Goal: Complete application form: Complete application form

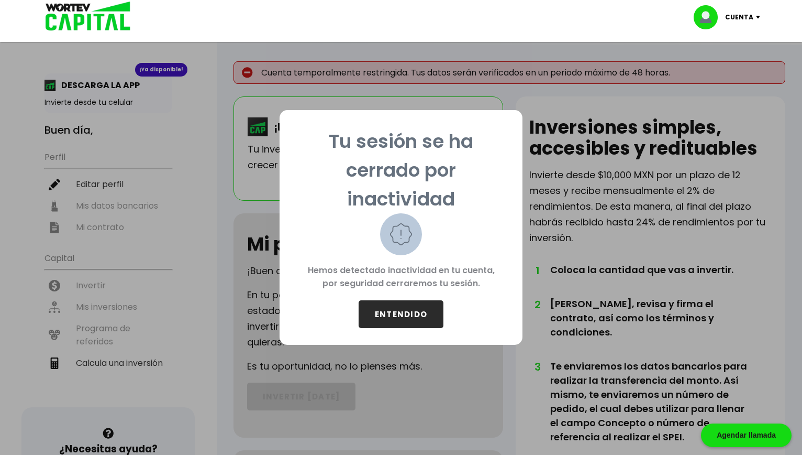
click at [401, 318] on button "ENTENDIDO" at bounding box center [401, 314] width 85 height 28
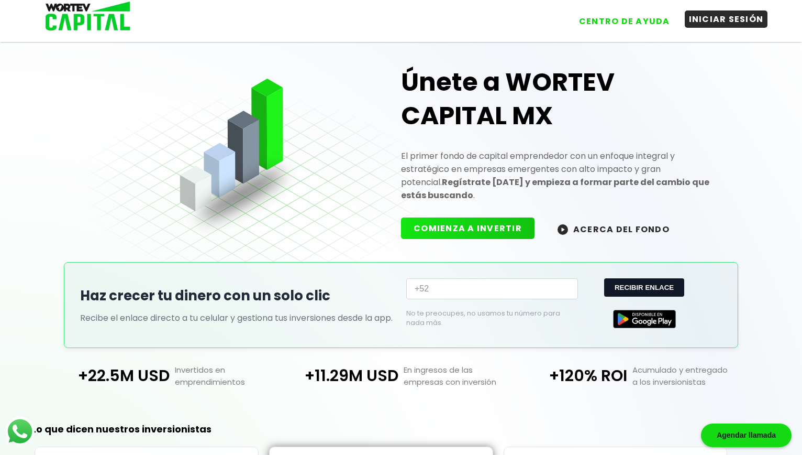
click at [713, 20] on button "INICIAR SESIÓN" at bounding box center [726, 18] width 83 height 17
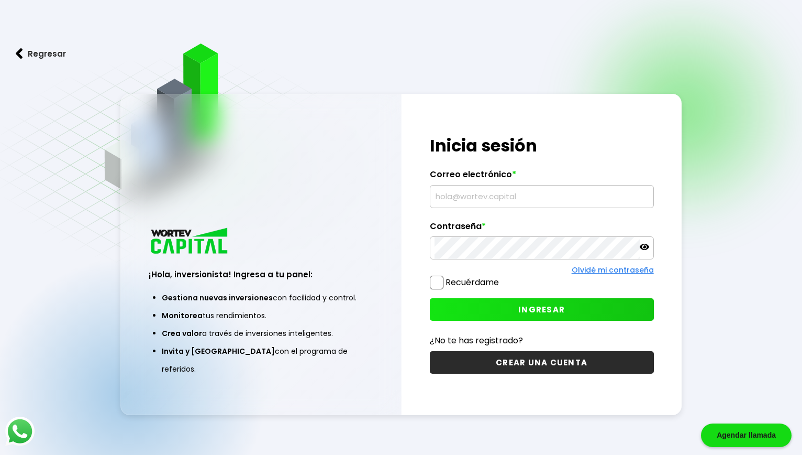
type input "[EMAIL_ADDRESS][DOMAIN_NAME]"
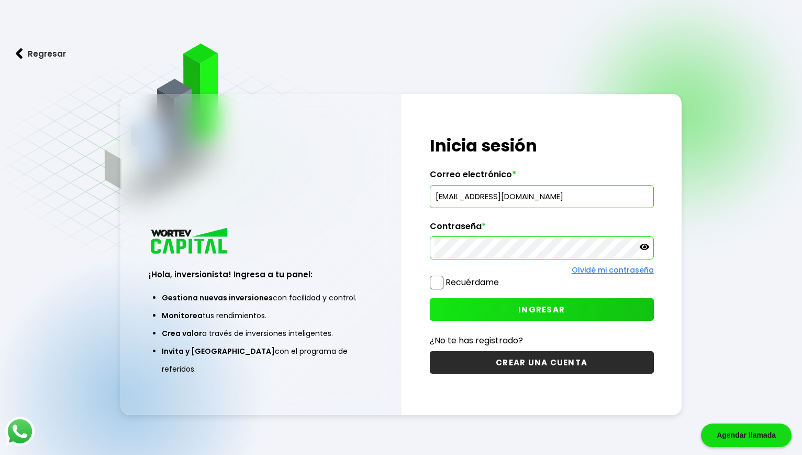
click at [497, 308] on button "INGRESAR" at bounding box center [542, 309] width 224 height 23
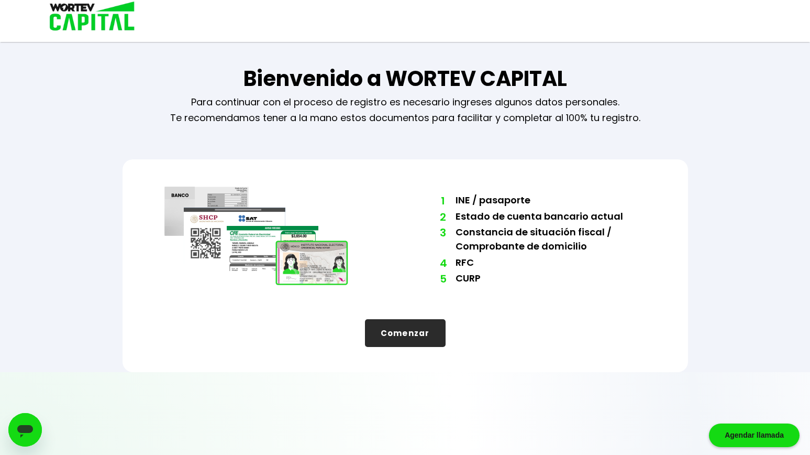
click at [421, 326] on button "Comenzar" at bounding box center [405, 333] width 81 height 28
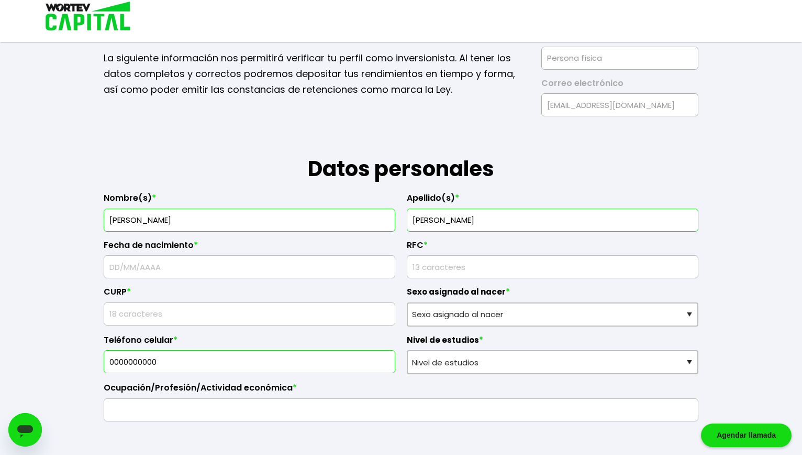
scroll to position [105, 0]
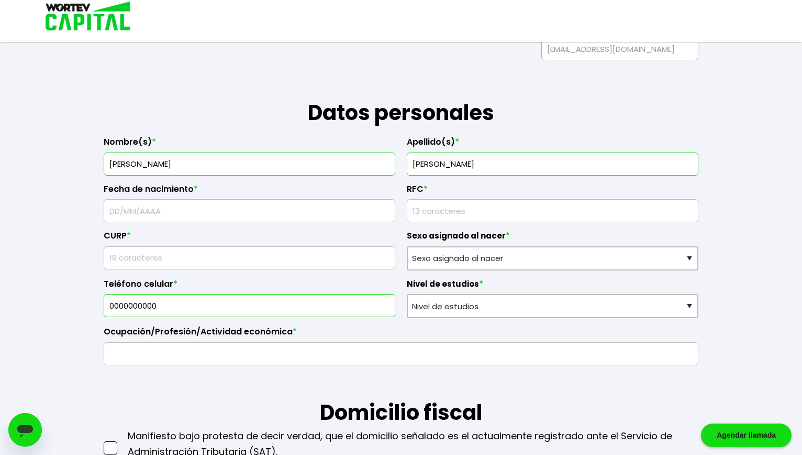
click at [208, 212] on input "text" at bounding box center [249, 211] width 282 height 22
type input "[DATE]"
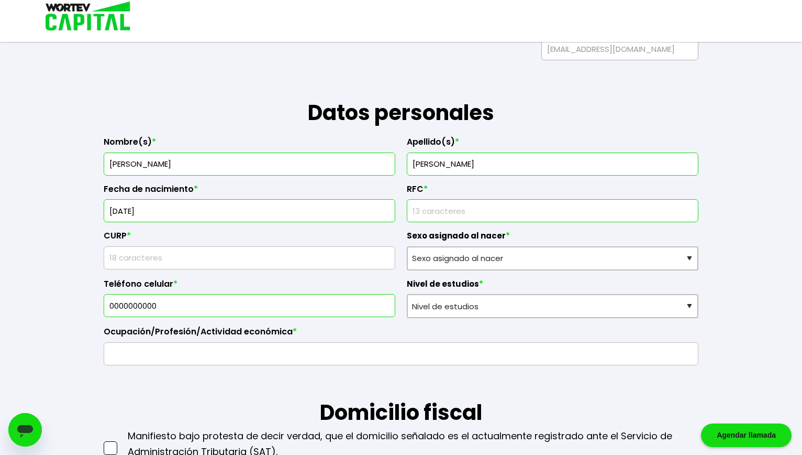
click at [418, 204] on input "rfc" at bounding box center [553, 211] width 282 height 22
type input "GATR780312683"
click at [238, 258] on input "text" at bounding box center [249, 258] width 282 height 22
type input "GATR780312HSPRLC04"
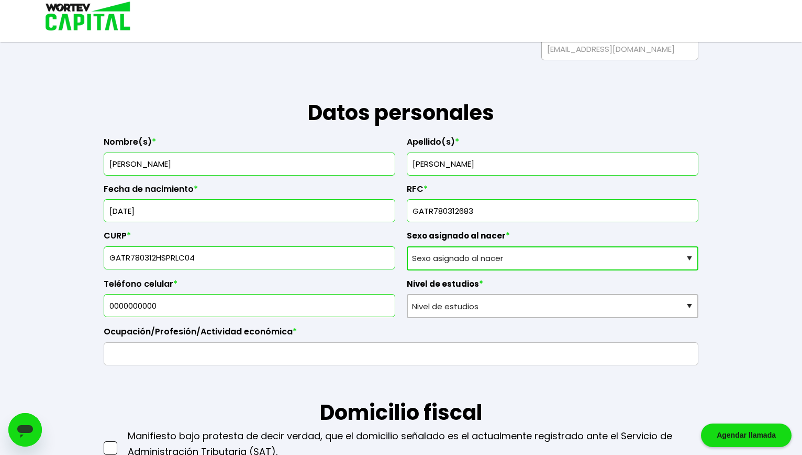
click at [456, 261] on select "Sexo asignado al nacer Hombre Mujer Prefiero no contestar" at bounding box center [553, 258] width 292 height 24
select select "Hombre"
click at [407, 246] on select "Sexo asignado al nacer Hombre Mujer Prefiero no contestar" at bounding box center [553, 258] width 292 height 24
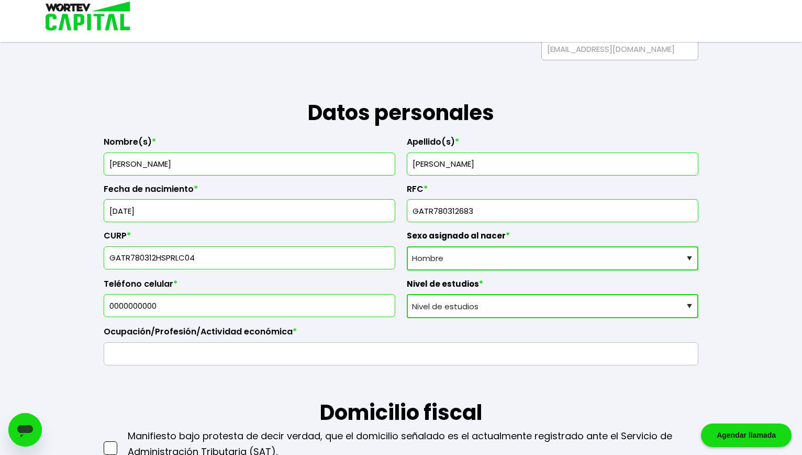
click at [453, 306] on select "Nivel de estudios Primaria Secundaria Bachillerato Licenciatura Posgrado" at bounding box center [553, 306] width 292 height 24
select select "Licenciatura"
click at [407, 294] on select "Nivel de estudios Primaria Secundaria Bachillerato Licenciatura Posgrado" at bounding box center [553, 306] width 292 height 24
click at [207, 306] on input "0000000000" at bounding box center [249, 305] width 282 height 22
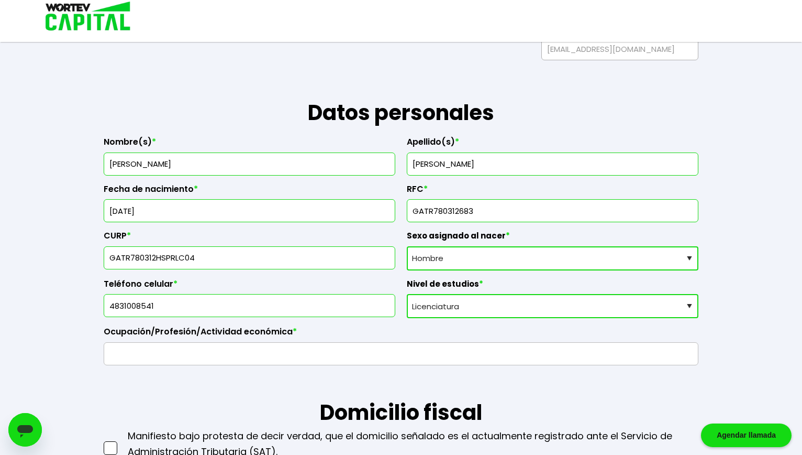
type input "4831008541"
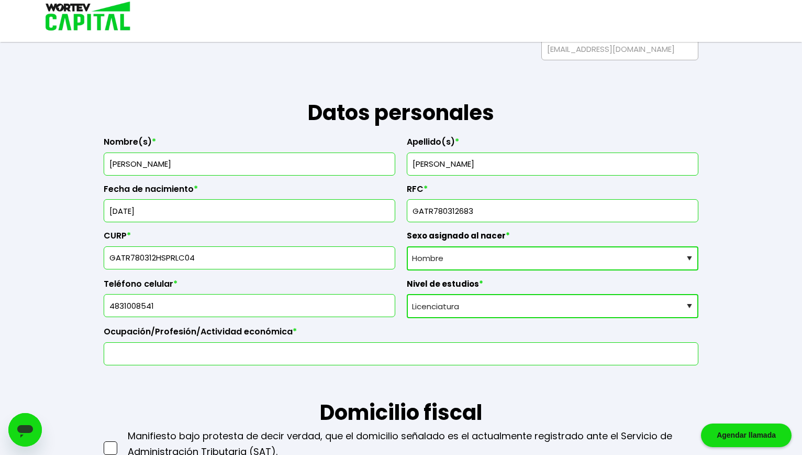
click at [342, 361] on input "text" at bounding box center [400, 353] width 585 height 22
type input "DOCENTE"
click at [315, 390] on h1 "Domicilio fiscal" at bounding box center [401, 396] width 595 height 63
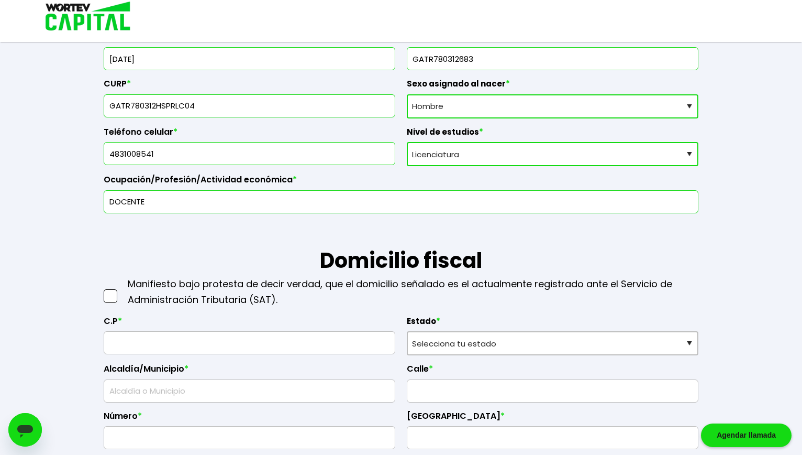
scroll to position [262, 0]
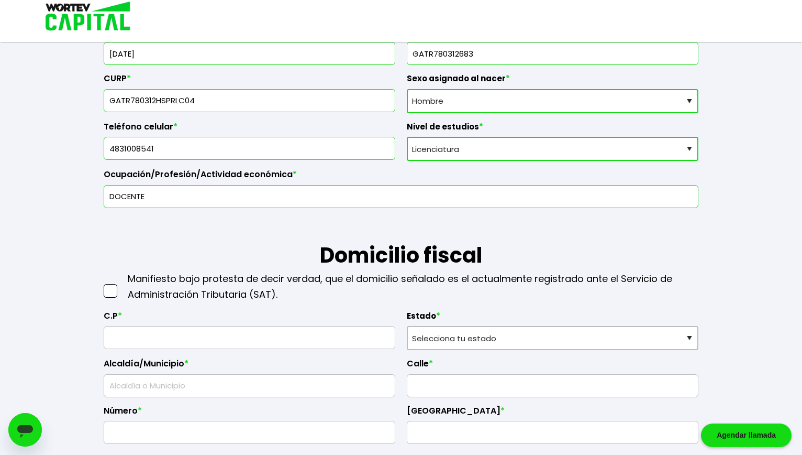
click at [109, 288] on span at bounding box center [111, 291] width 14 height 14
click at [121, 285] on input "checkbox" at bounding box center [121, 285] width 0 height 0
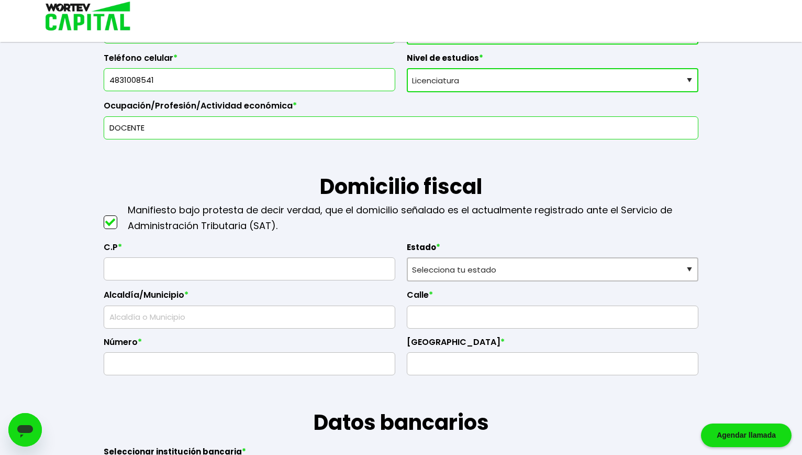
scroll to position [367, 0]
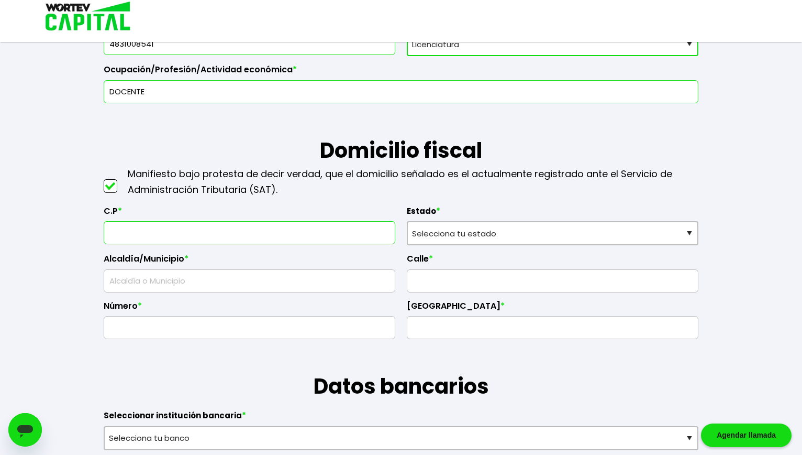
click at [298, 232] on input "text" at bounding box center [249, 233] width 282 height 22
type input "79960"
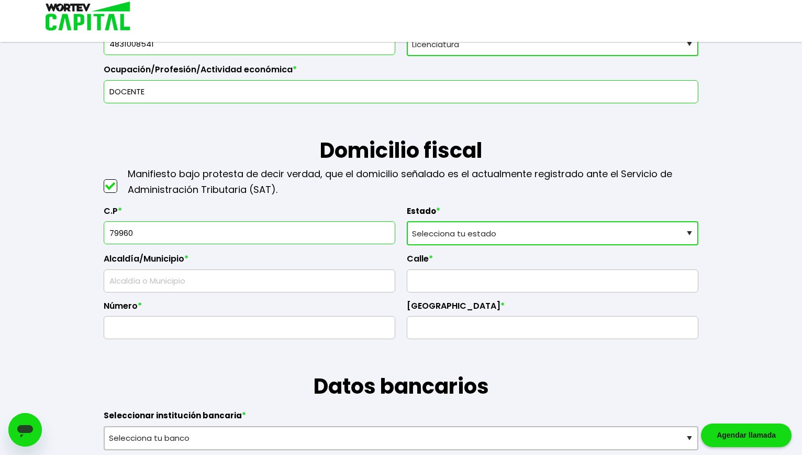
select select "SL"
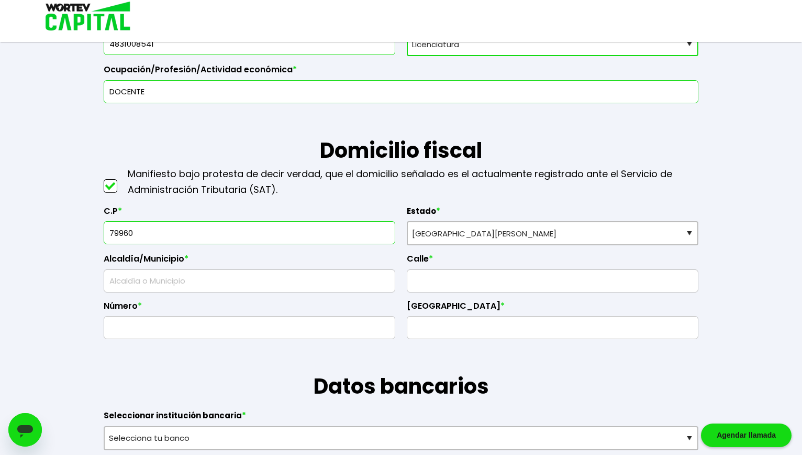
type input "Tamazunchale"
type input "[PERSON_NAME]"
type input "40"
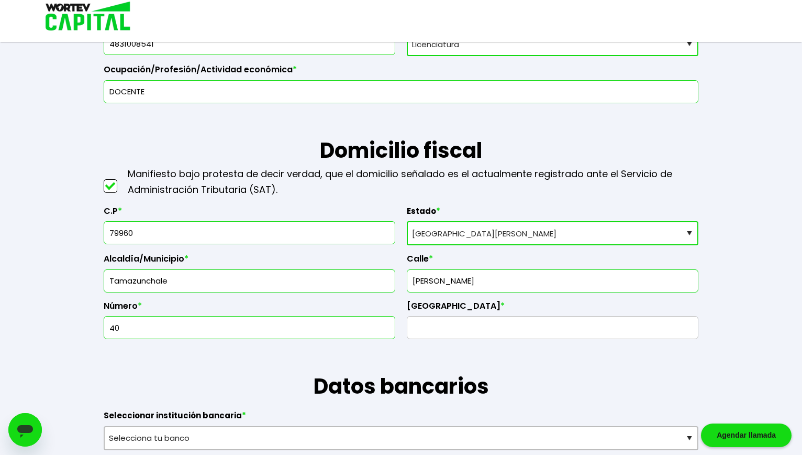
type input "Ixtlapalaco"
click at [312, 335] on input "text" at bounding box center [249, 327] width 282 height 22
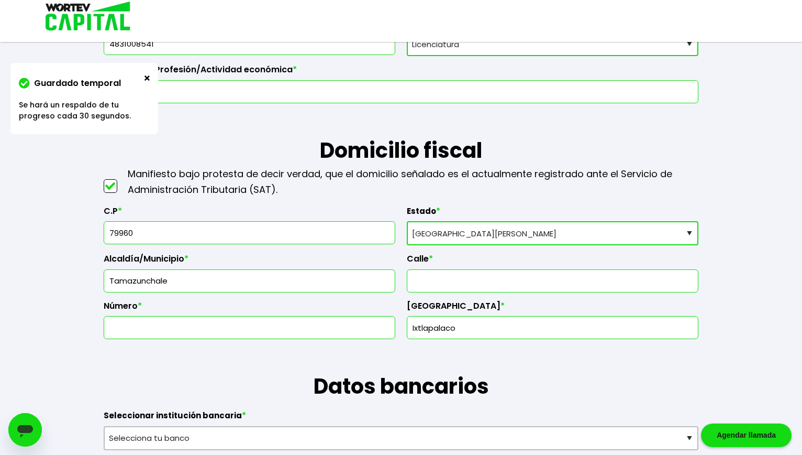
type input "40"
type input "[PERSON_NAME]"
type input "[PERSON_NAME] Sec I"
click at [569, 377] on h1 "Datos bancarios" at bounding box center [401, 370] width 595 height 63
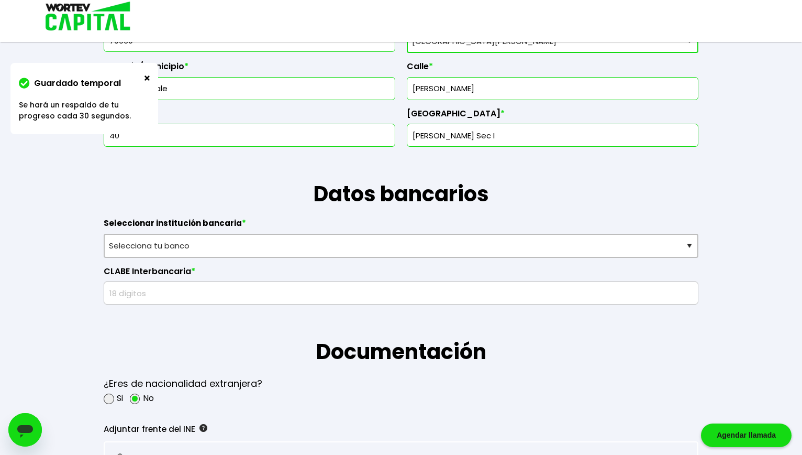
scroll to position [576, 0]
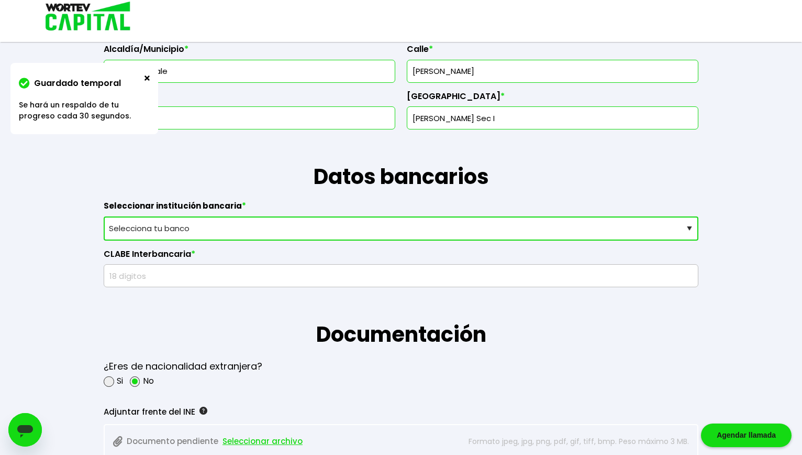
click at [259, 236] on select "Selecciona tu banco ABC Capital Actinver Afirme Albo ASP Banamex Banbajio Banco…" at bounding box center [401, 228] width 595 height 24
select select "Banorte"
click at [104, 216] on select "Selecciona tu banco ABC Capital Actinver Afirme Albo ASP Banamex Banbajio Banco…" at bounding box center [401, 228] width 595 height 24
click at [196, 267] on input "text" at bounding box center [400, 275] width 585 height 22
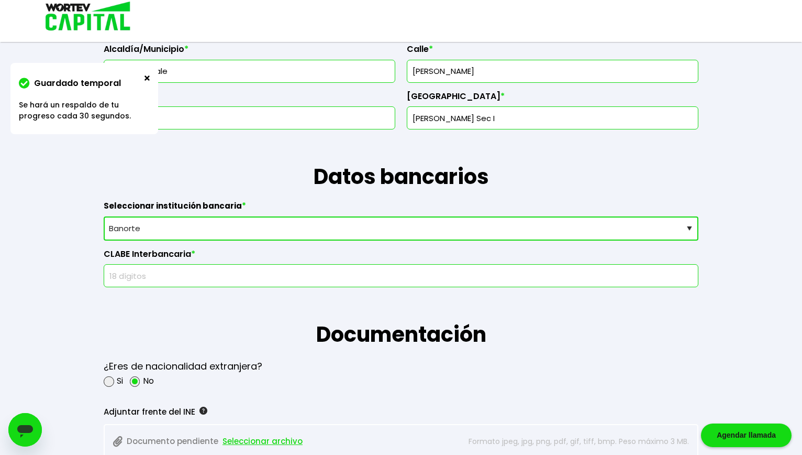
click at [183, 280] on input "text" at bounding box center [400, 275] width 585 height 22
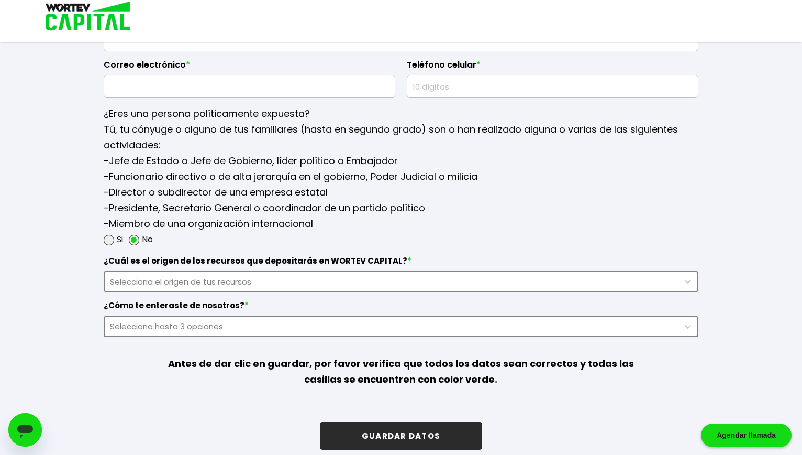
scroll to position [1326, 0]
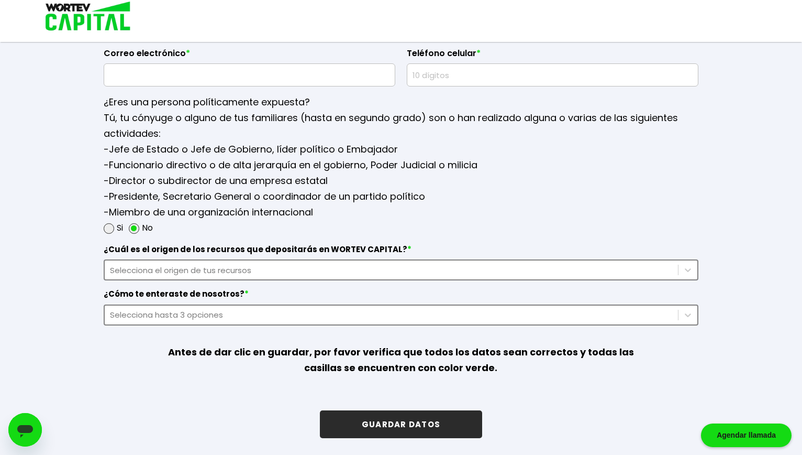
click at [415, 415] on button "GUARDAR DATOS" at bounding box center [401, 424] width 162 height 28
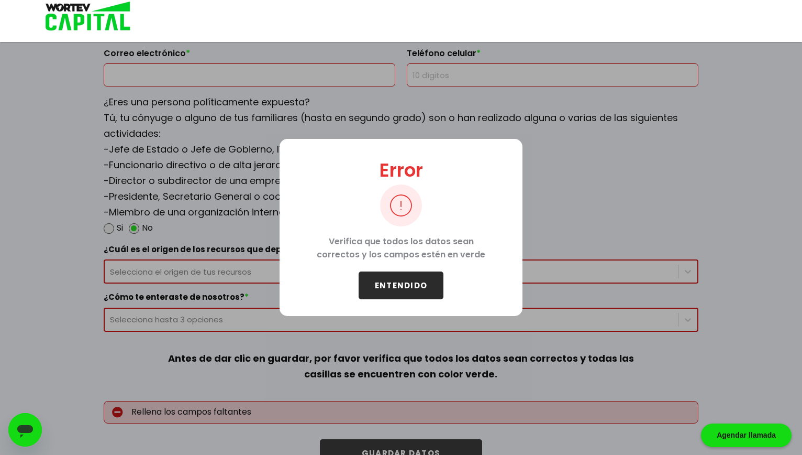
click at [409, 291] on button "ENTENDIDO" at bounding box center [401, 285] width 85 height 28
